Goal: Transaction & Acquisition: Purchase product/service

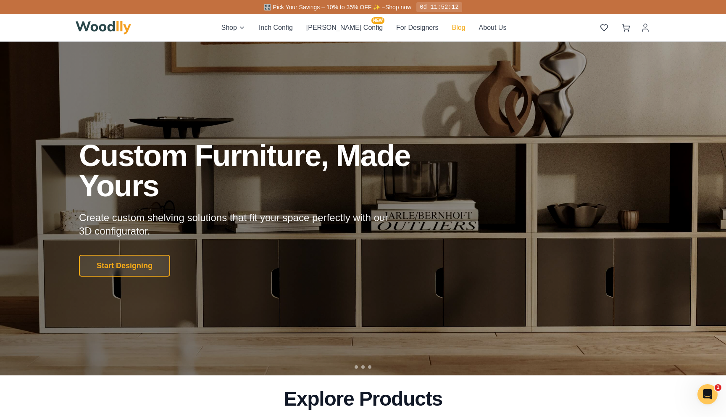
click at [452, 30] on button "Blog" at bounding box center [458, 27] width 13 height 11
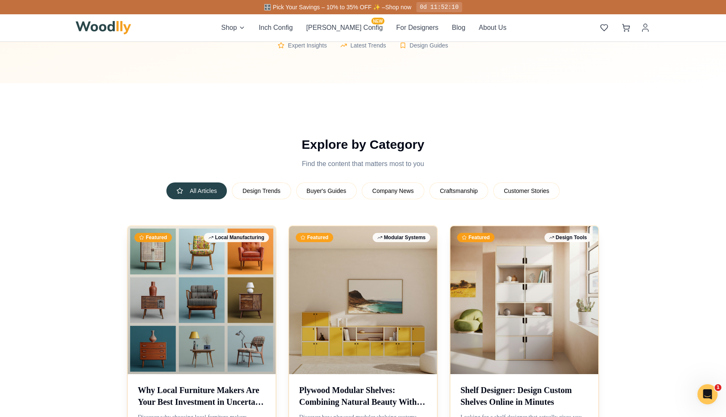
scroll to position [307, 0]
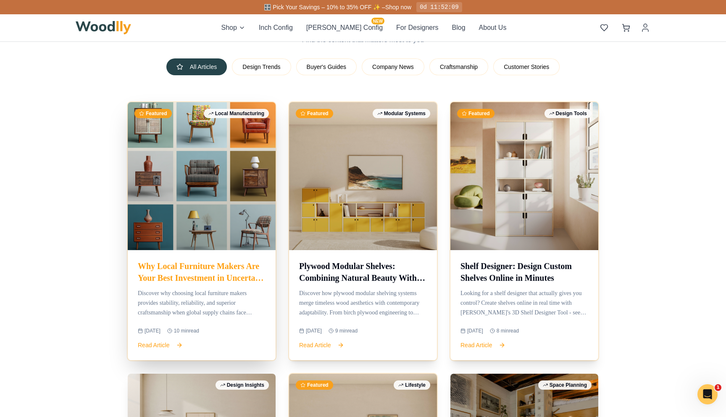
click at [257, 246] on div at bounding box center [202, 176] width 148 height 148
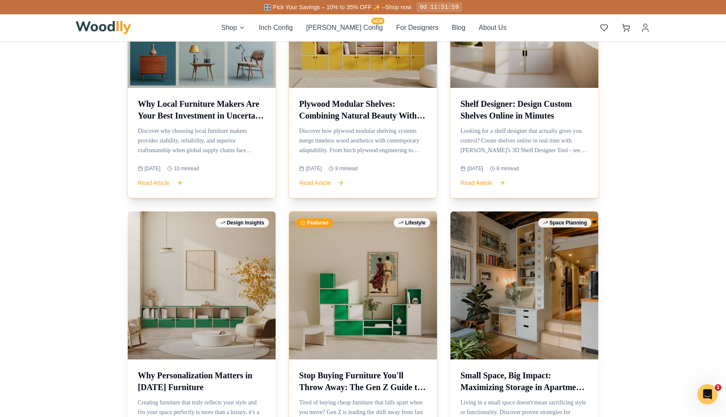
scroll to position [468, 0]
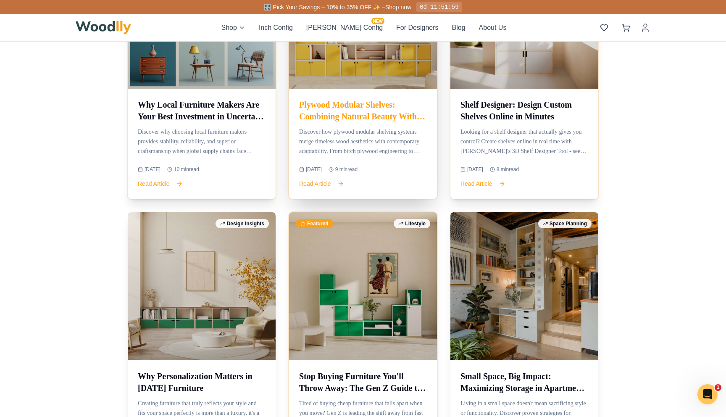
click at [389, 107] on h3 "Plywood Modular Shelves: Combining Natural Beauty With Modern Flexibility" at bounding box center [363, 111] width 128 height 24
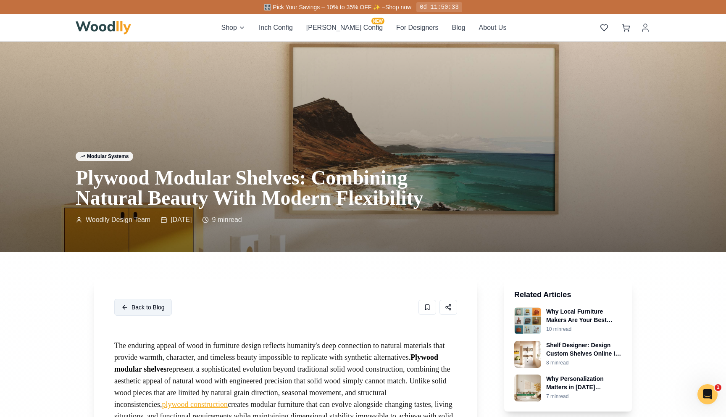
click at [145, 311] on button "Back to Blog" at bounding box center [143, 307] width 58 height 17
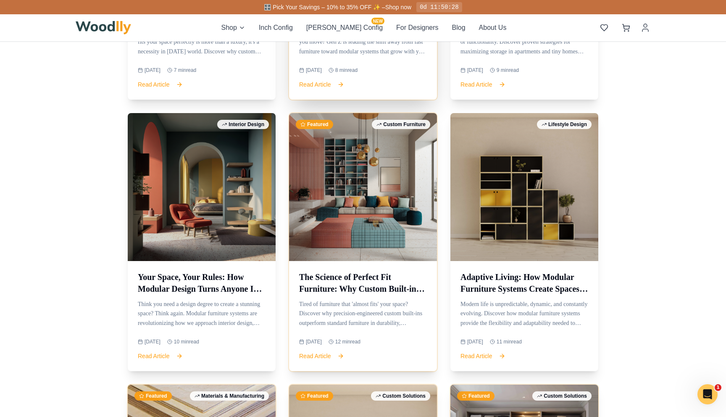
scroll to position [856, 0]
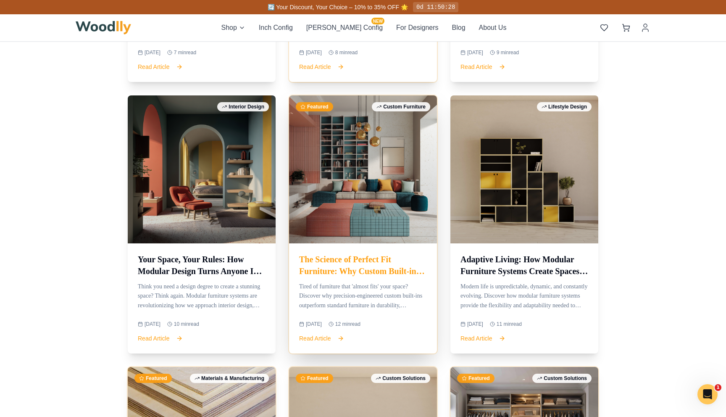
click at [343, 265] on h3 "The Science of Perfect Fit Furniture: Why Custom Built-ins Beat Store-bought Ev…" at bounding box center [363, 265] width 128 height 24
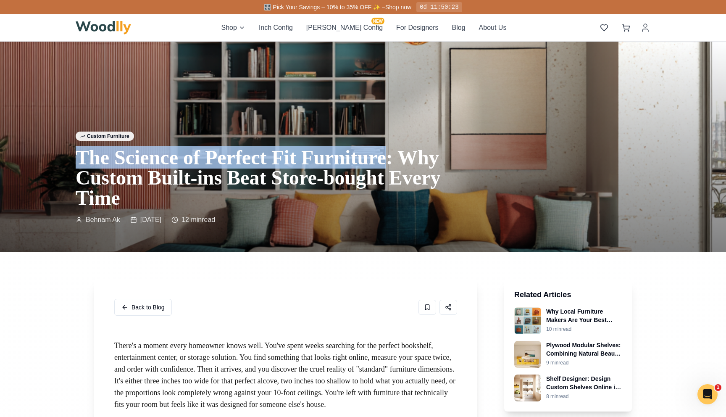
drag, startPoint x: 79, startPoint y: 157, endPoint x: 179, endPoint y: 184, distance: 104.4
click at [179, 184] on h1 "The Science of Perfect Fit Furniture: Why Custom Built-ins Beat Store-bought Ev…" at bounding box center [264, 177] width 376 height 60
copy h1 "The Science of Perfect Fit Furniture"
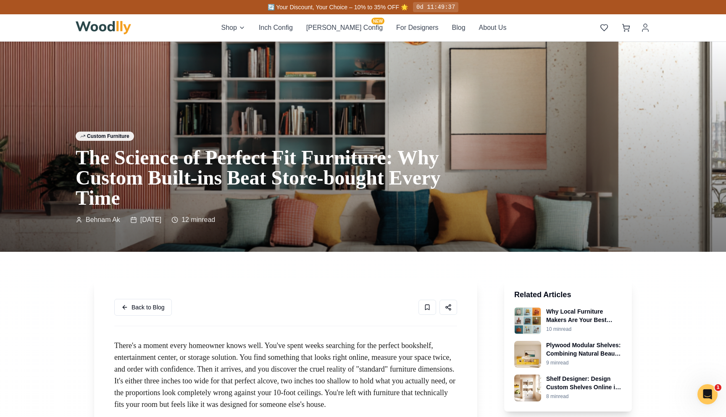
click at [89, 165] on h1 "The Science of Perfect Fit Furniture: Why Custom Built-ins Beat Store-bought Ev…" at bounding box center [264, 177] width 376 height 60
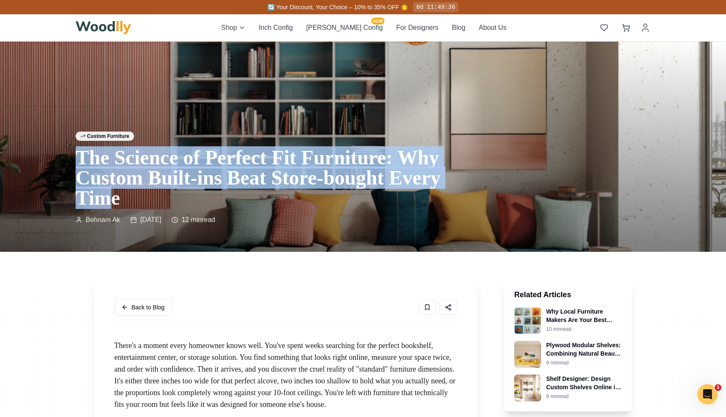
drag, startPoint x: 77, startPoint y: 157, endPoint x: 379, endPoint y: 204, distance: 305.1
click at [379, 204] on h1 "The Science of Perfect Fit Furniture: Why Custom Built-ins Beat Store-bought Ev…" at bounding box center [264, 177] width 376 height 60
drag, startPoint x: 389, startPoint y: 201, endPoint x: 71, endPoint y: 164, distance: 320.1
click at [71, 164] on div "Custom Furniture The Science of Perfect Fit Furniture: Why Custom Built-ins Bea…" at bounding box center [363, 191] width 588 height 120
copy h1 "The Science of Perfect Fit Furniture: Why Custom Built-ins Beat Store-bought Ev…"
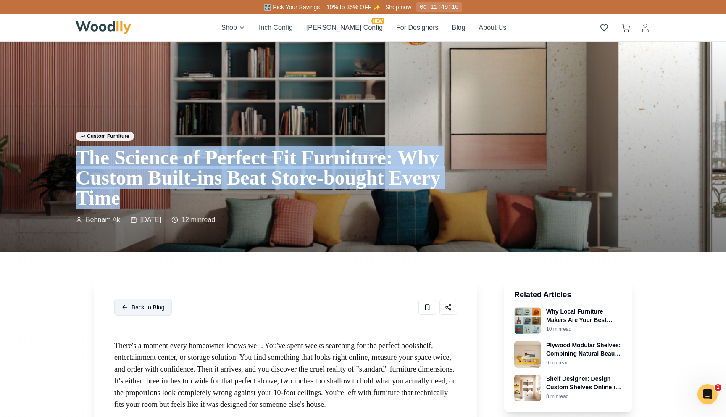
click at [152, 299] on button "Back to Blog" at bounding box center [143, 307] width 58 height 17
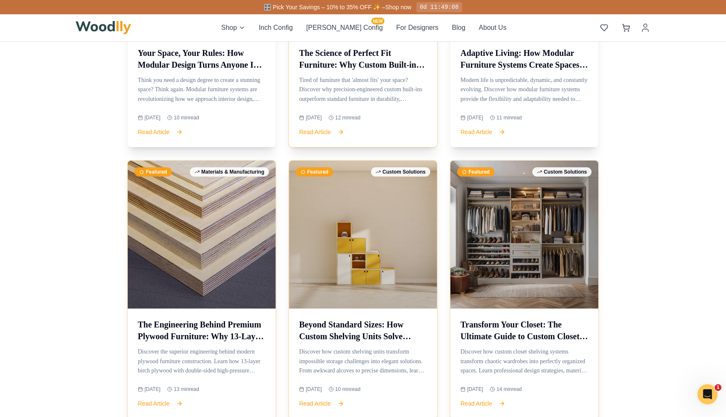
scroll to position [1086, 0]
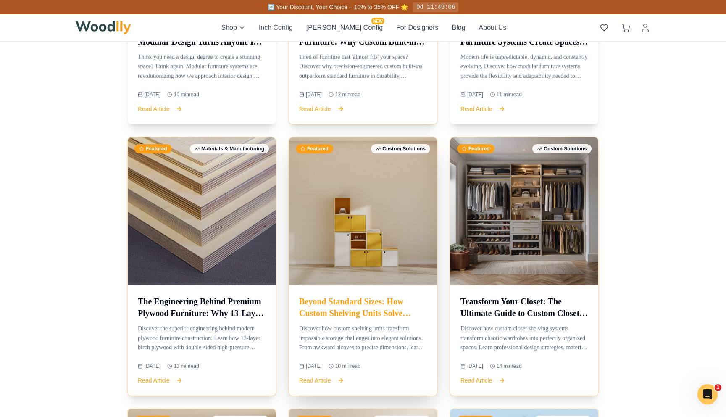
click at [366, 223] on div at bounding box center [363, 211] width 148 height 148
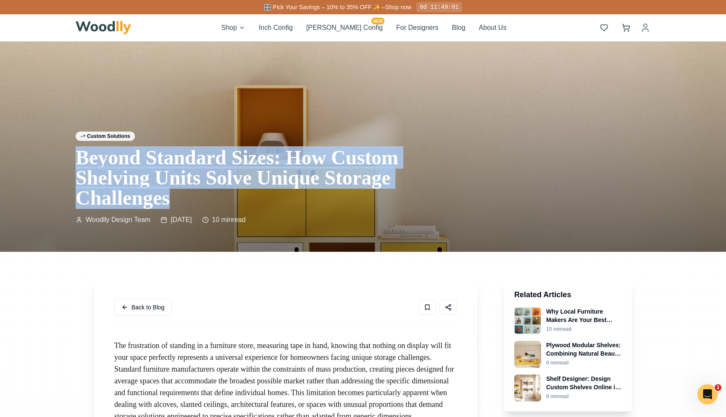
drag, startPoint x: 76, startPoint y: 159, endPoint x: 436, endPoint y: 206, distance: 363.4
click at [436, 206] on h1 "Beyond Standard Sizes: How Custom Shelving Units Solve Unique Storage Challenges" at bounding box center [264, 177] width 376 height 60
copy h1 "Beyond Standard Sizes: How Custom Shelving Units Solve Unique Storage Challenges"
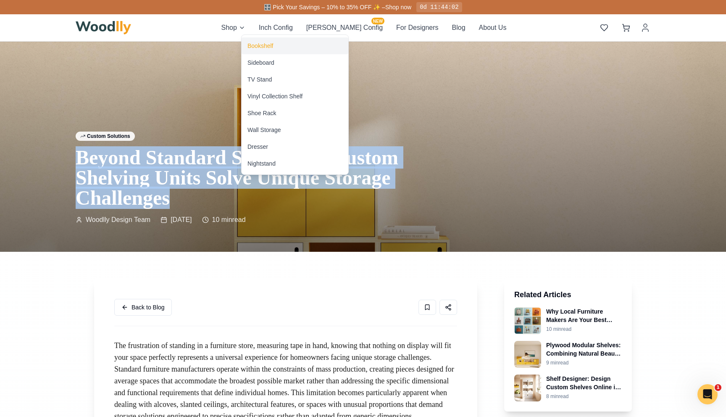
click at [255, 41] on div "Bookshelf" at bounding box center [295, 45] width 107 height 17
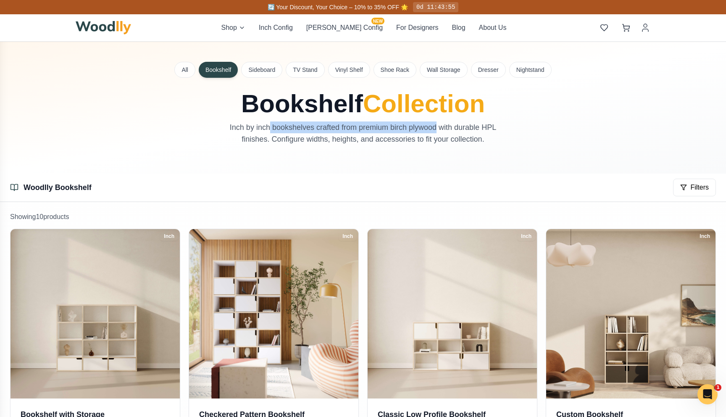
drag, startPoint x: 270, startPoint y: 130, endPoint x: 434, endPoint y: 132, distance: 163.8
click at [434, 132] on p "Inch by inch bookshelves crafted from premium birch plywood with durable HPL fi…" at bounding box center [363, 133] width 282 height 24
copy p "bookshelves crafted from premium birch plywood"
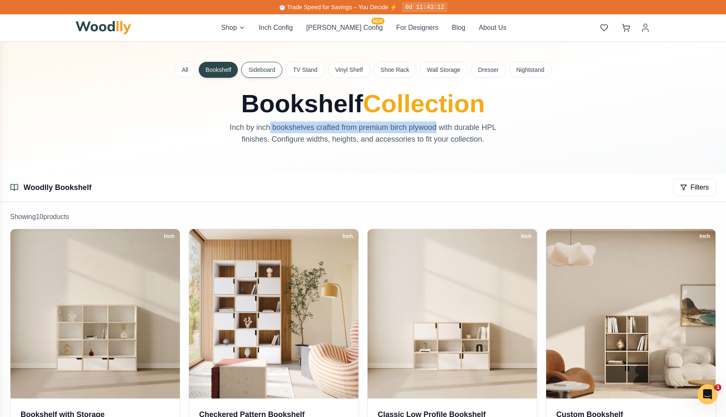
click at [269, 73] on button "Sideboard" at bounding box center [261, 70] width 41 height 16
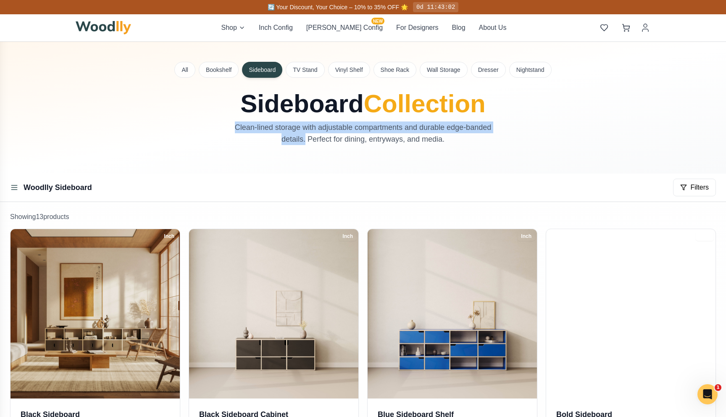
drag, startPoint x: 237, startPoint y: 127, endPoint x: 305, endPoint y: 141, distance: 69.4
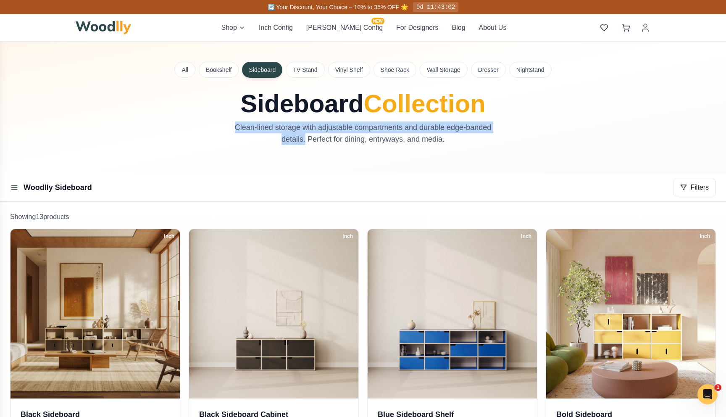
click at [305, 141] on p "Clean-lined storage with adjustable compartments and durable edge-banded detail…" at bounding box center [363, 133] width 282 height 24
copy p "Clean-lined storage with adjustable compartments and durable edge-banded detail…"
click at [316, 70] on button "TV Stand" at bounding box center [305, 70] width 39 height 16
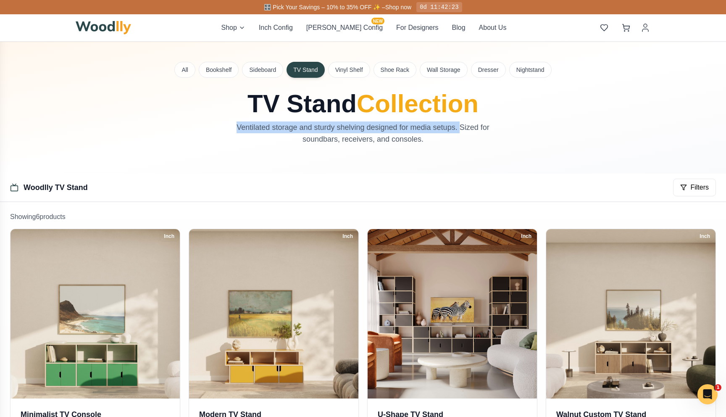
drag, startPoint x: 237, startPoint y: 127, endPoint x: 459, endPoint y: 126, distance: 222.2
click at [459, 126] on p "Ventilated storage and sturdy shelving designed for media setups. Sized for sou…" at bounding box center [363, 133] width 282 height 24
copy p "Ventilated storage and sturdy shelving designed for media setups."
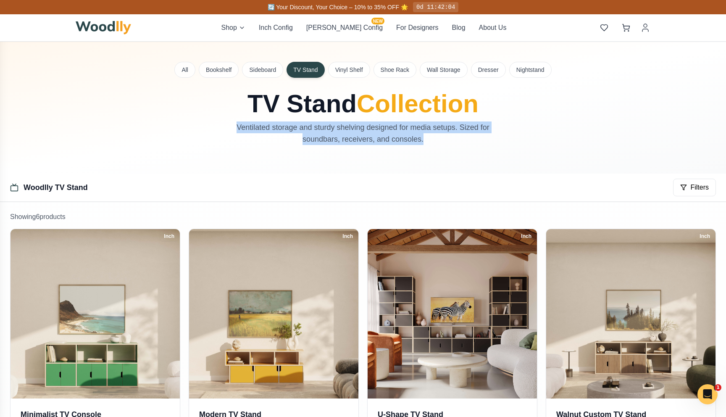
drag, startPoint x: 433, startPoint y: 135, endPoint x: 233, endPoint y: 131, distance: 200.4
click at [233, 131] on p "Ventilated storage and sturdy shelving designed for media setups. Sized for sou…" at bounding box center [363, 133] width 282 height 24
copy p "Ventilated storage and sturdy shelving designed for media setups. Sized for sou…"
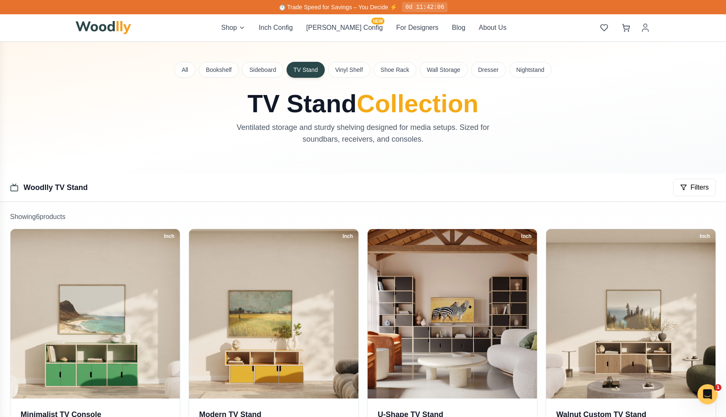
click at [258, 115] on h1 "TV Stand Collection" at bounding box center [363, 103] width 376 height 25
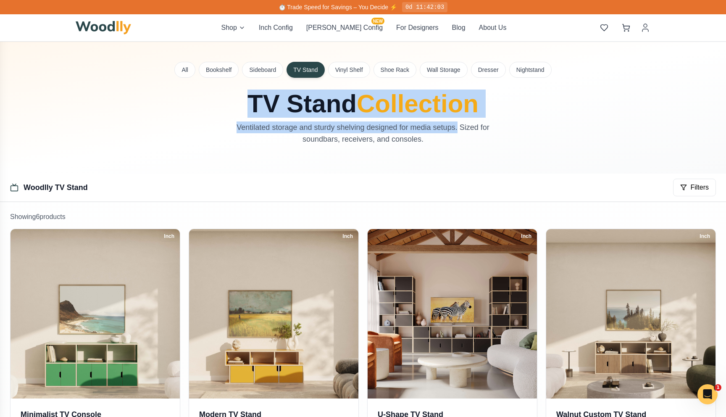
drag, startPoint x: 244, startPoint y: 104, endPoint x: 457, endPoint y: 131, distance: 214.7
click at [457, 131] on div "TV Stand Collection Ventilated storage and sturdy shelving designed for media s…" at bounding box center [363, 118] width 376 height 54
copy div "TV Stand Collection Ventilated storage and sturdy shelving designed for media s…"
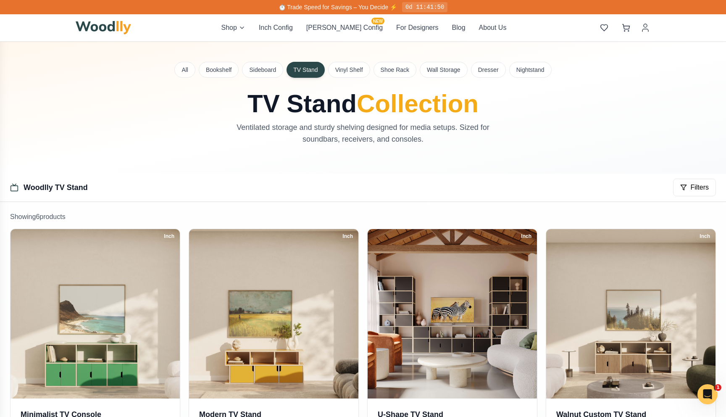
click at [449, 125] on p "Ventilated storage and sturdy shelving designed for media setups. Sized for sou…" at bounding box center [363, 133] width 282 height 24
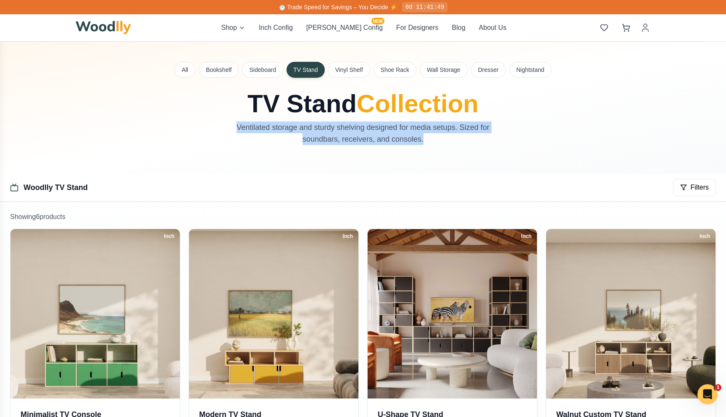
drag, startPoint x: 440, startPoint y: 135, endPoint x: 217, endPoint y: 126, distance: 223.6
click at [217, 126] on div "TV Stand Collection Ventilated storage and sturdy shelving designed for media s…" at bounding box center [363, 118] width 376 height 54
copy p "Ventilated storage and sturdy shelving designed for media setups. Sized for sou…"
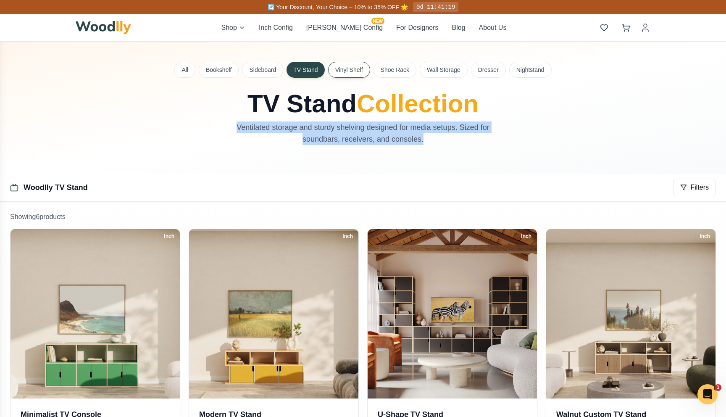
click at [344, 66] on button "Vinyl Shelf" at bounding box center [349, 70] width 42 height 16
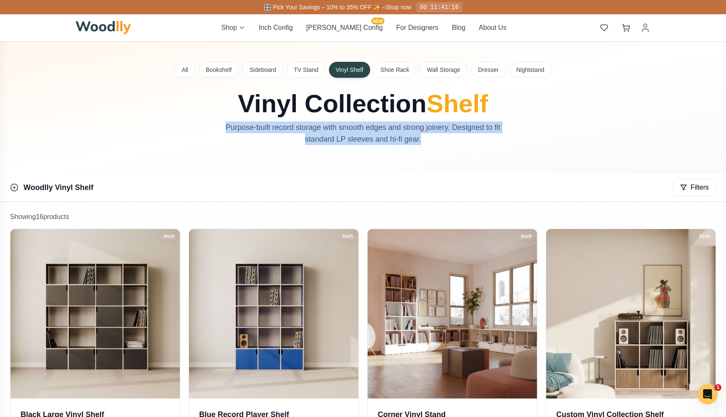
drag, startPoint x: 225, startPoint y: 127, endPoint x: 451, endPoint y: 139, distance: 226.3
click at [453, 140] on p "Purpose-built record storage with smooth edges and strong joinery. Designed to …" at bounding box center [363, 133] width 282 height 24
copy p "Purpose-built record storage with smooth edges and strong joinery. Designed to …"
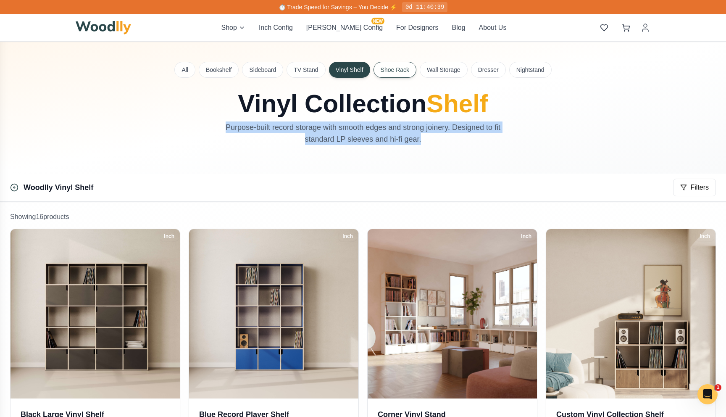
click at [396, 73] on button "Shoe Rack" at bounding box center [394, 70] width 43 height 16
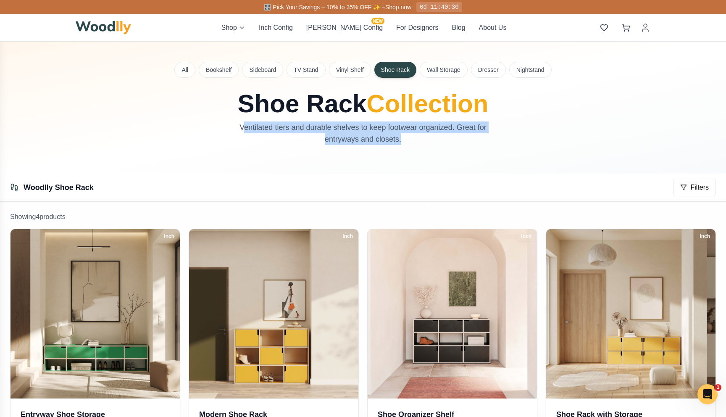
drag, startPoint x: 242, startPoint y: 129, endPoint x: 476, endPoint y: 138, distance: 233.7
click at [476, 138] on p "Ventilated tiers and durable shelves to keep footwear organized. Great for entr…" at bounding box center [363, 133] width 282 height 24
click at [328, 126] on p "Ventilated tiers and durable shelves to keep footwear organized. Great for entr…" at bounding box center [363, 133] width 282 height 24
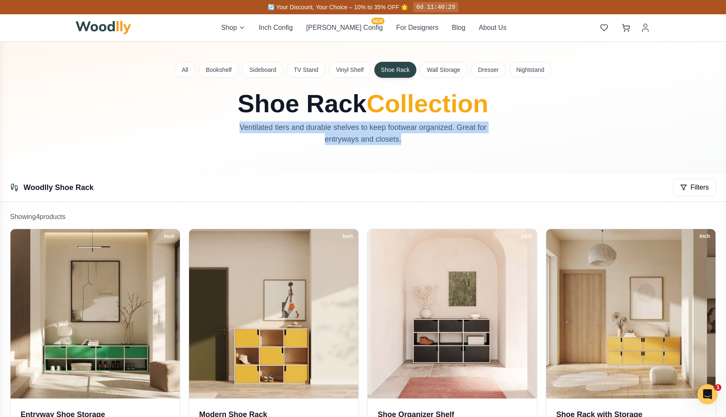
drag, startPoint x: 242, startPoint y: 128, endPoint x: 455, endPoint y: 136, distance: 213.1
click at [455, 136] on p "Ventilated tiers and durable shelves to keep footwear organized. Great for entr…" at bounding box center [363, 133] width 282 height 24
click at [344, 110] on h1 "Shoe Rack Collection" at bounding box center [363, 103] width 376 height 25
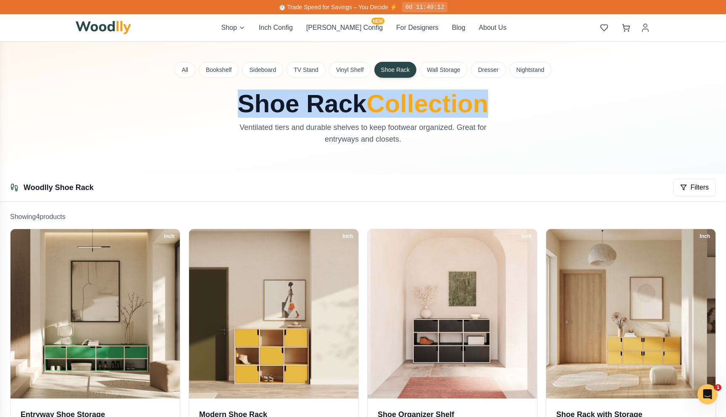
drag, startPoint x: 239, startPoint y: 101, endPoint x: 560, endPoint y: 104, distance: 320.9
click at [560, 104] on div "All Bookshelf Sideboard TV Stand Vinyl Shelf Shoe Rack Wall Storage Dresser Nig…" at bounding box center [363, 108] width 588 height 132
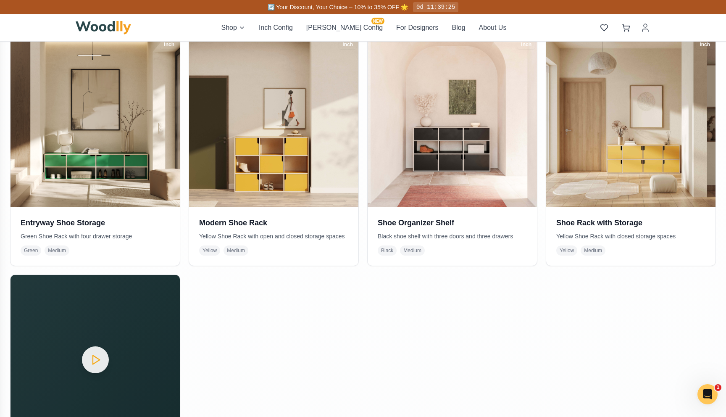
scroll to position [239, 0]
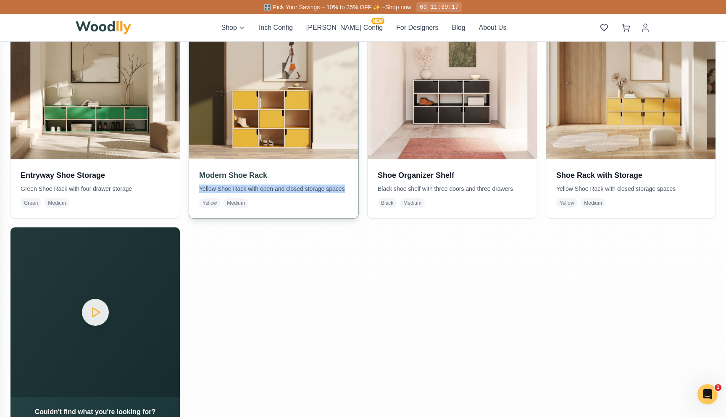
drag, startPoint x: 201, startPoint y: 188, endPoint x: 353, endPoint y: 185, distance: 152.5
click at [353, 185] on div "Modern Shoe Rack Yellow Shoe Rack with open and closed storage spaces Yellow Me…" at bounding box center [273, 188] width 169 height 59
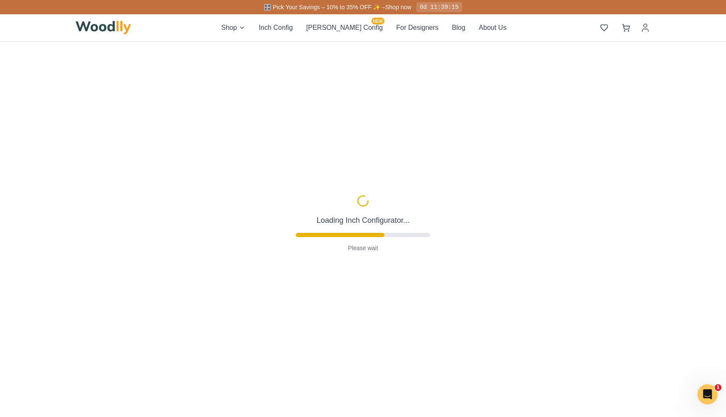
type input "47"
type input "3"
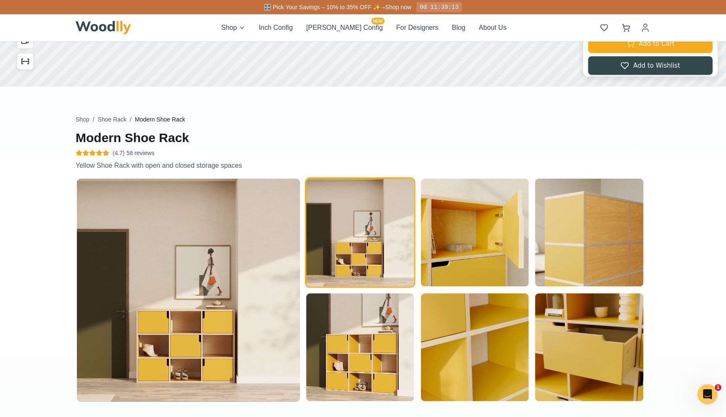
scroll to position [315, 0]
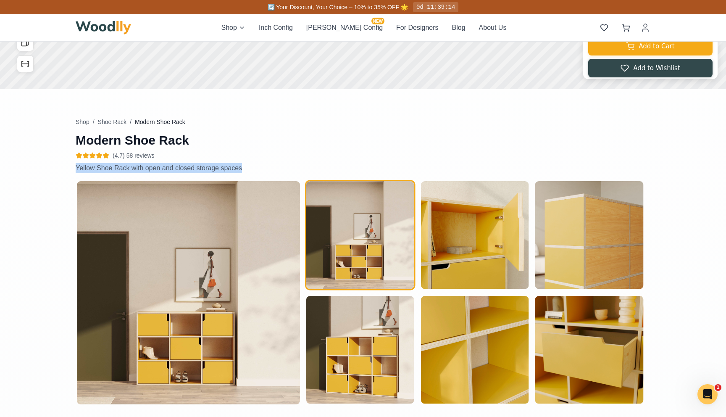
drag, startPoint x: 77, startPoint y: 168, endPoint x: 309, endPoint y: 168, distance: 232.3
click at [309, 168] on p "Yellow Shoe Rack with open and closed storage spaces" at bounding box center [265, 168] width 379 height 10
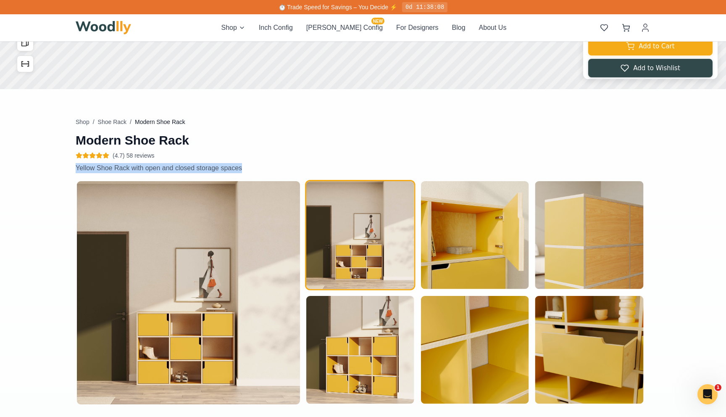
click at [547, 120] on div "Modern Shoe Rack (4.7) 58 reviews Description Yellow Shoe Rack with open and cl…" at bounding box center [559, 259] width 182 height 282
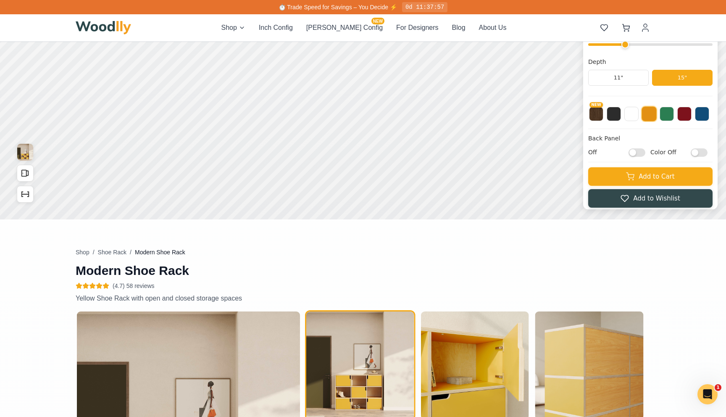
scroll to position [296, 0]
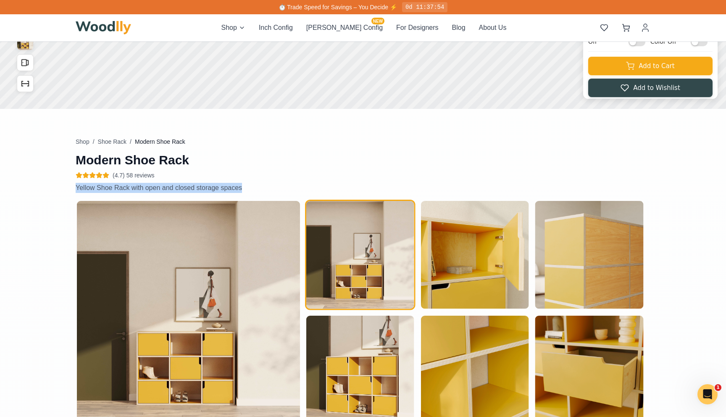
drag, startPoint x: 77, startPoint y: 188, endPoint x: 252, endPoint y: 188, distance: 174.7
click at [253, 188] on p "Yellow Shoe Rack with open and closed storage spaces" at bounding box center [265, 188] width 379 height 10
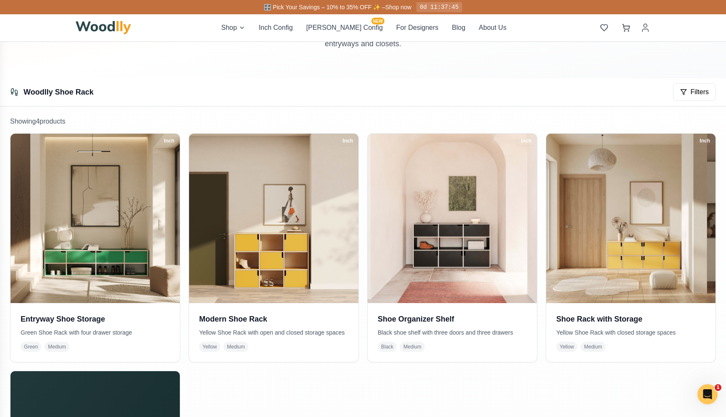
scroll to position [126, 0]
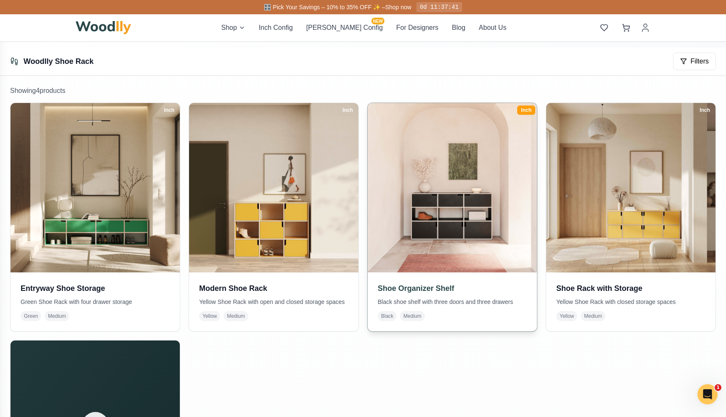
click at [475, 310] on div "Shoe Organizer Shelf Black shoe shelf with three doors and three drawers Black …" at bounding box center [452, 301] width 169 height 59
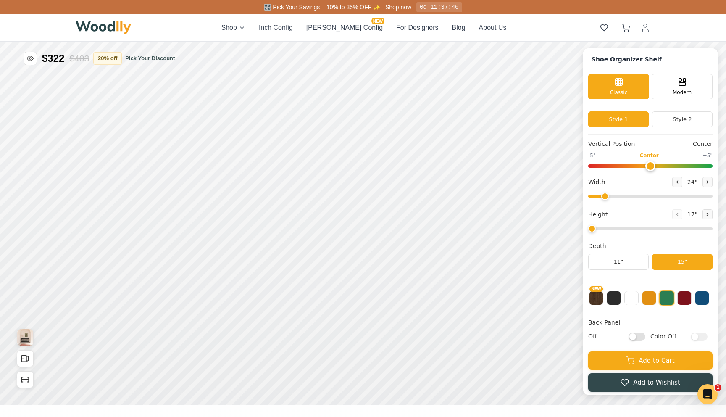
type input "48"
type input "3"
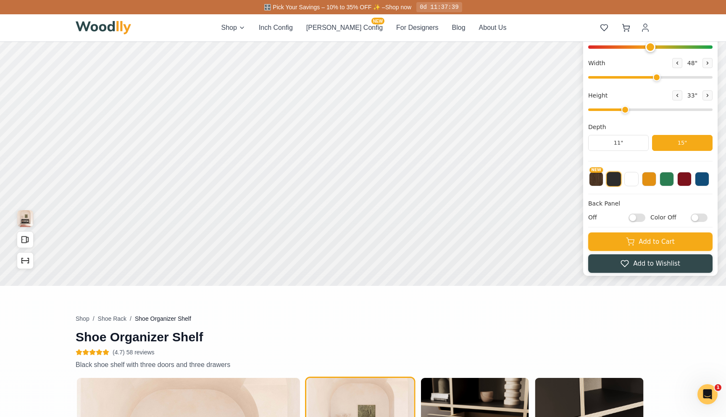
scroll to position [234, 0]
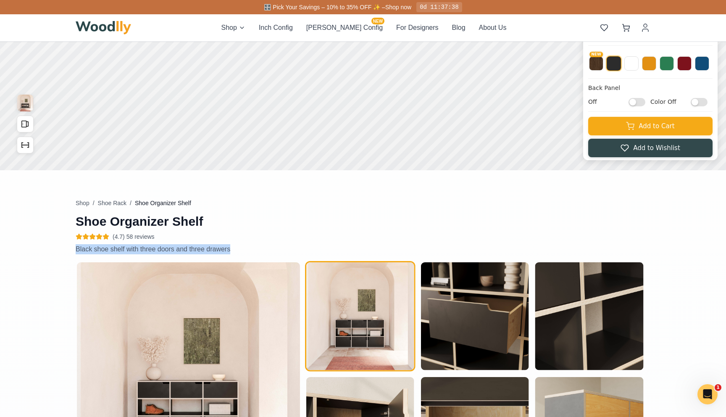
drag, startPoint x: 75, startPoint y: 249, endPoint x: 268, endPoint y: 249, distance: 192.8
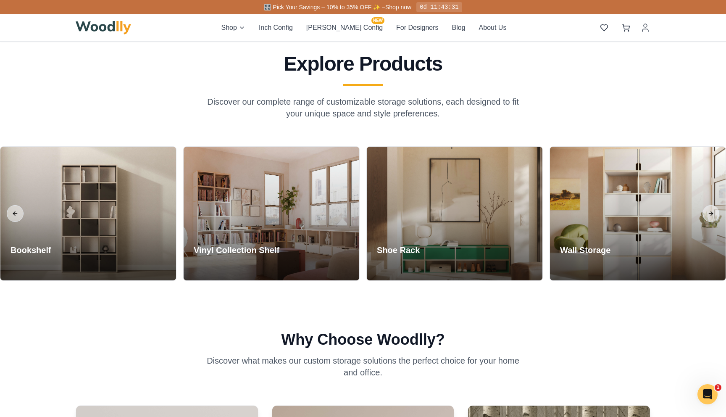
scroll to position [589, 0]
